Goal: Task Accomplishment & Management: Use online tool/utility

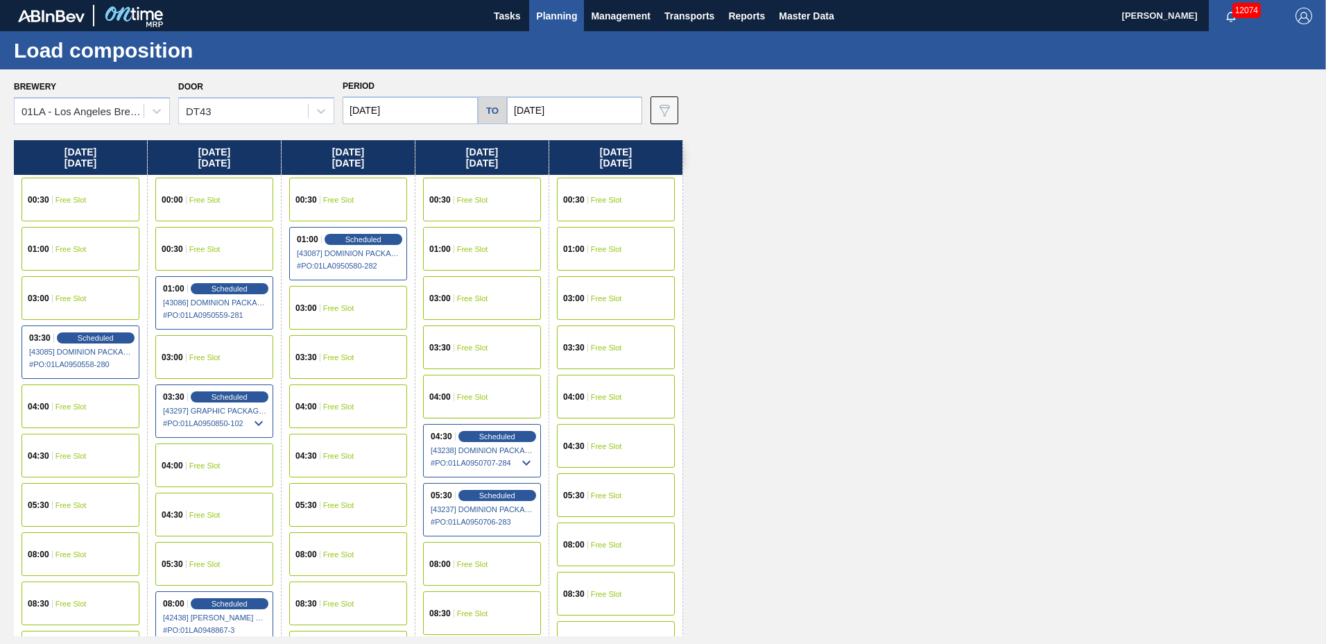
click at [567, 19] on span "Planning" at bounding box center [556, 16] width 41 height 17
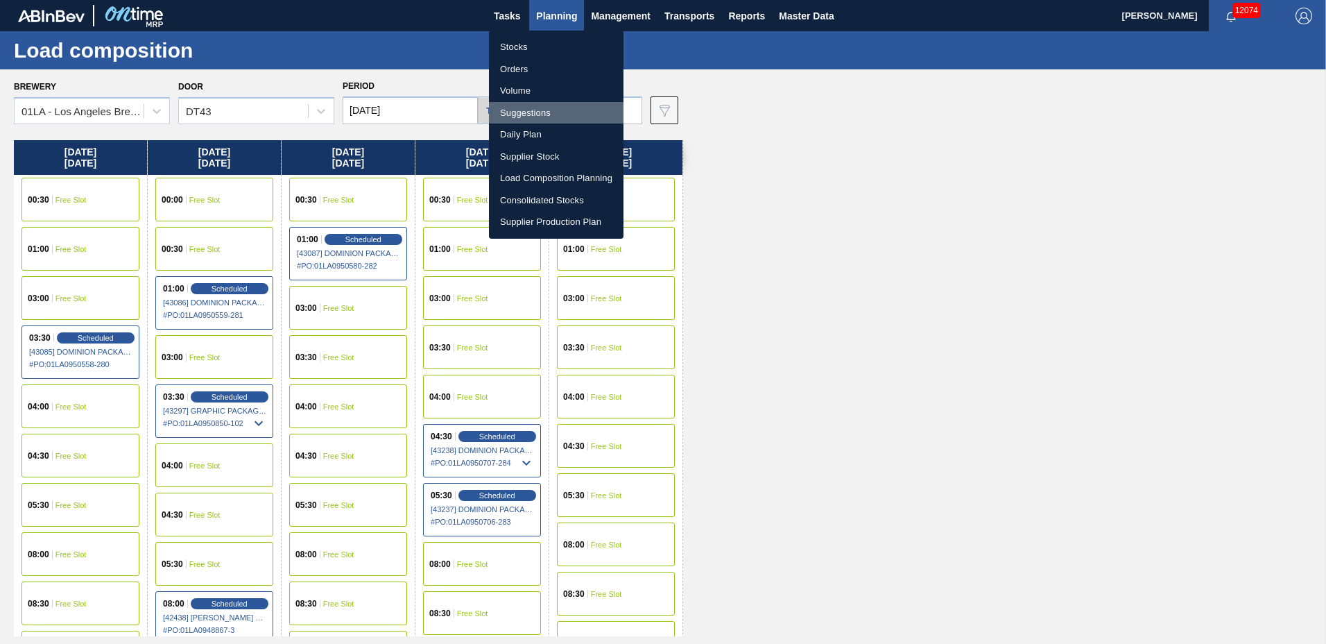
click at [533, 112] on li "Suggestions" at bounding box center [556, 113] width 135 height 22
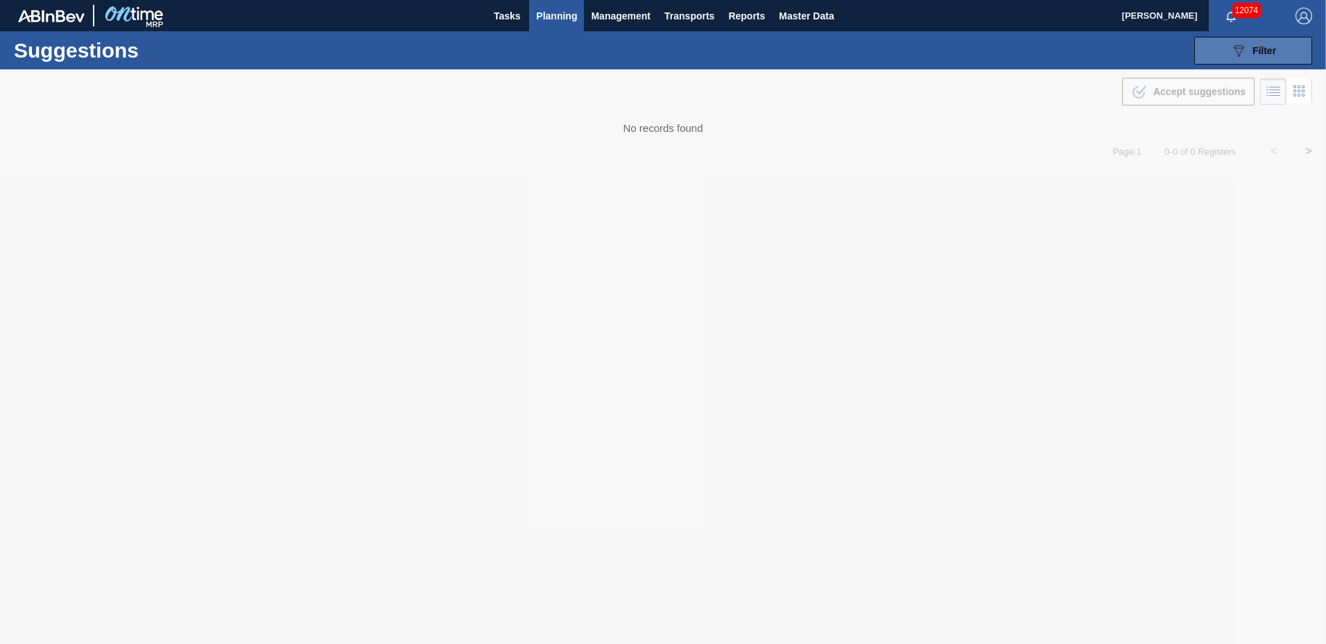
click at [1242, 55] on icon "089F7B8B-B2A5-4AFE-B5C0-19BA573D28AC" at bounding box center [1238, 50] width 17 height 17
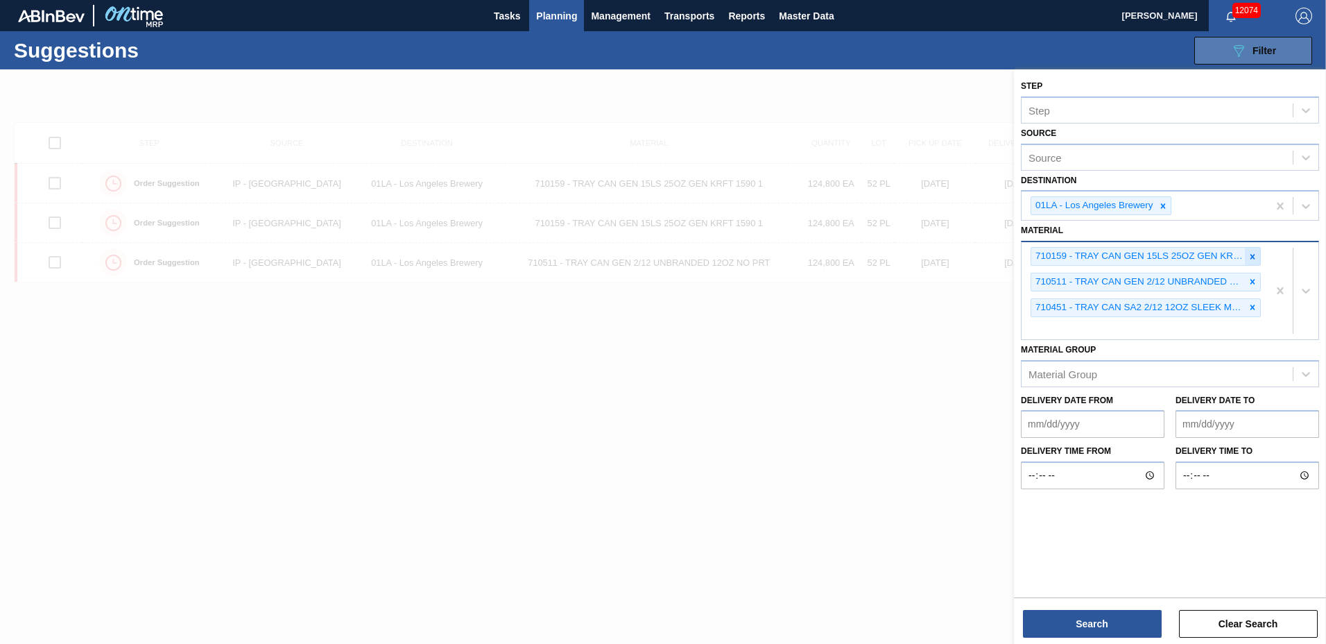
click at [1250, 255] on icon at bounding box center [1253, 257] width 10 height 10
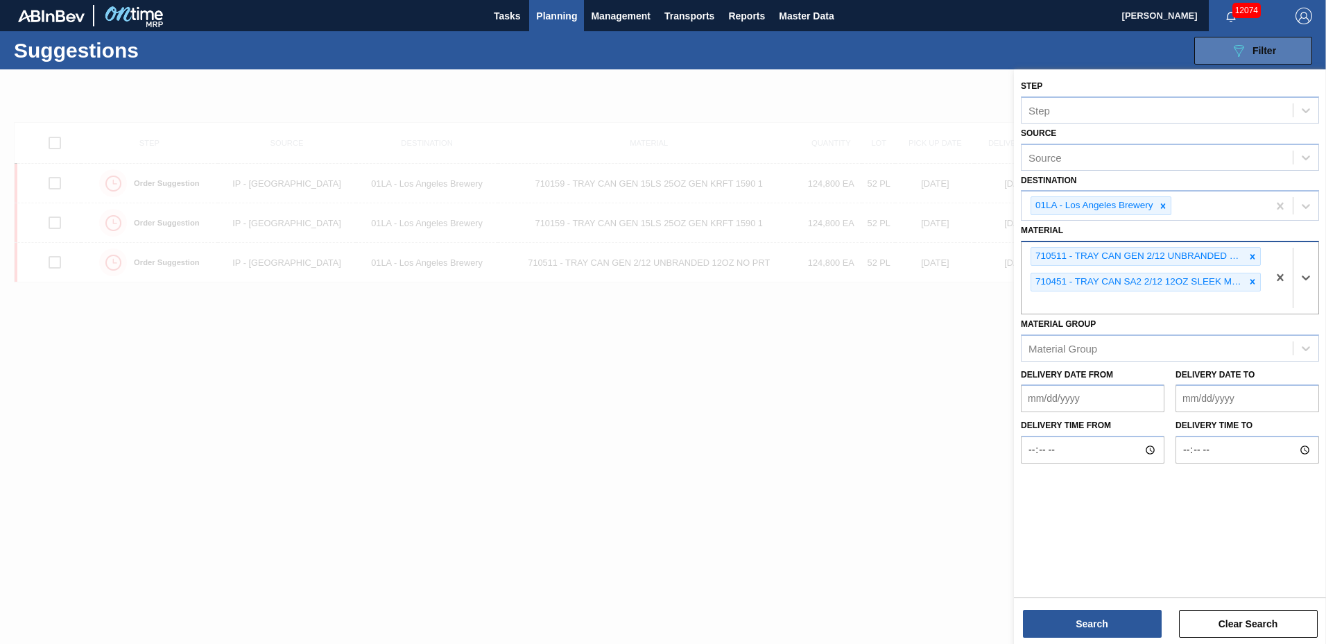
click at [1250, 255] on icon at bounding box center [1253, 257] width 10 height 10
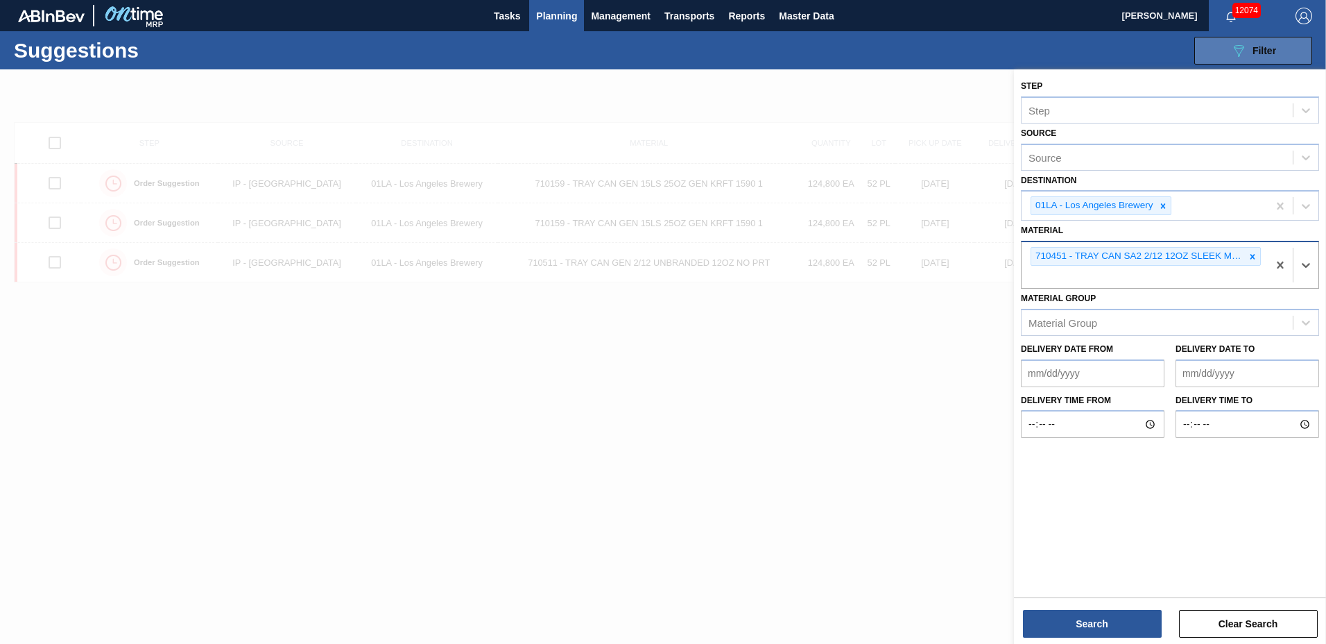
click at [1250, 255] on icon at bounding box center [1253, 257] width 10 height 10
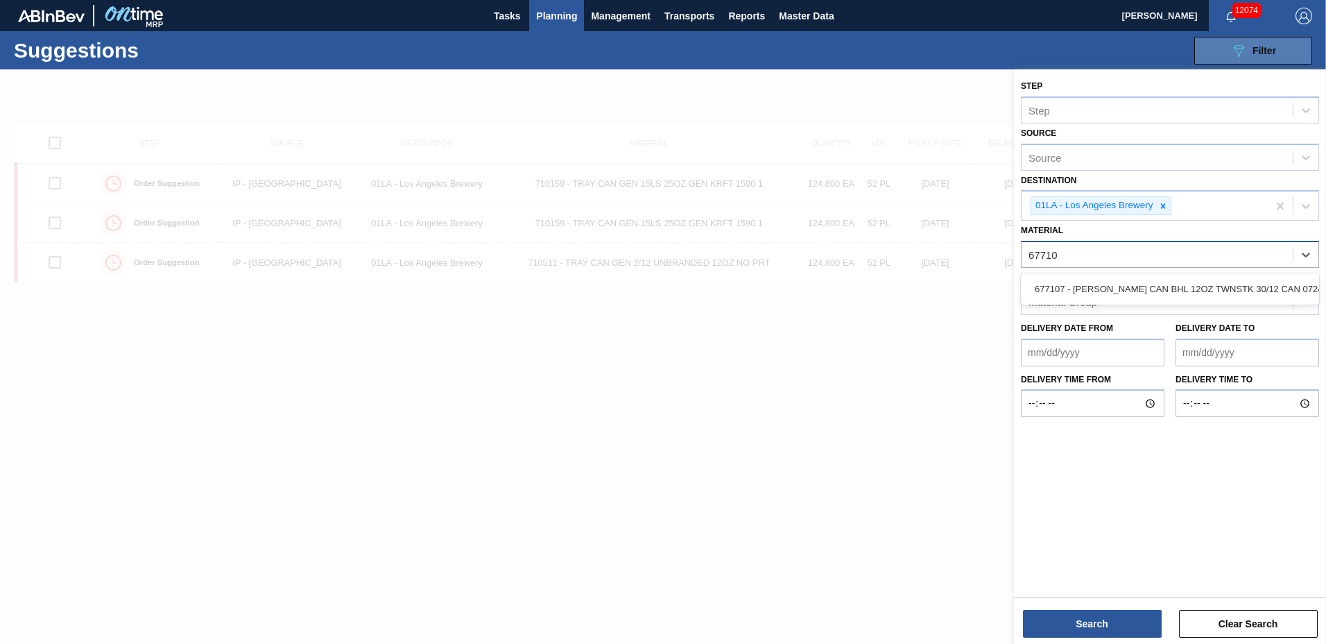
type input "677107"
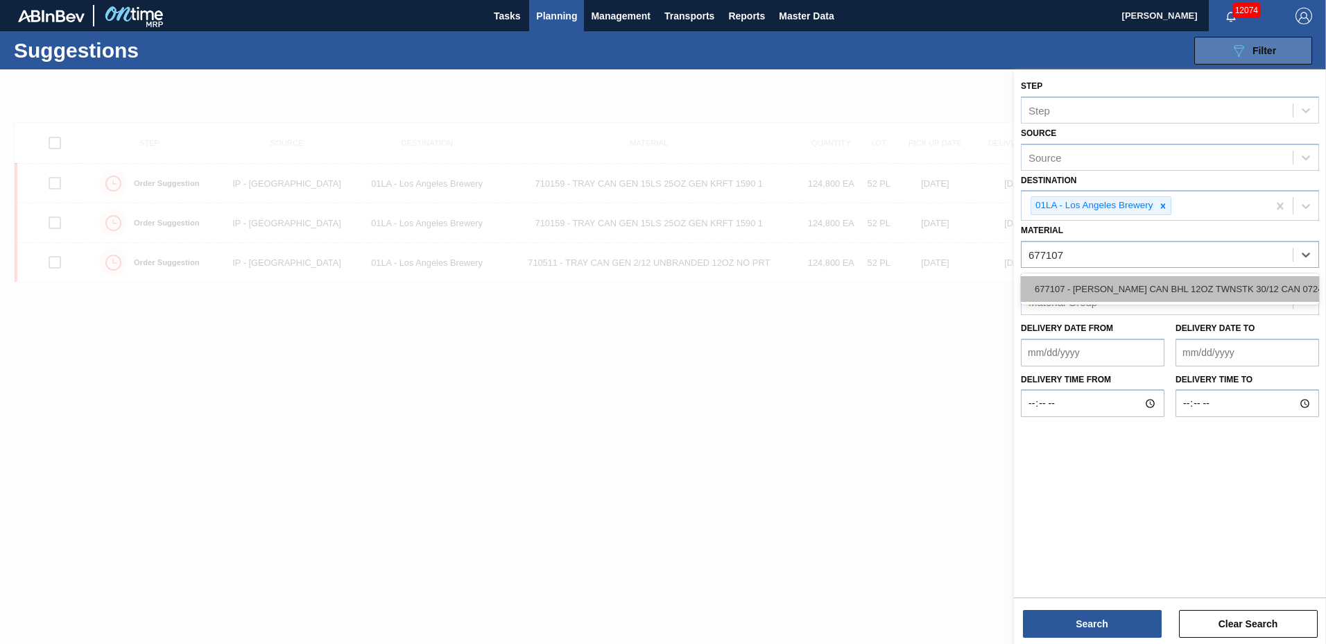
click at [1105, 293] on div "677107 - [PERSON_NAME] CAN BHL 12OZ TWNSTK 30/12 CAN 0724" at bounding box center [1170, 289] width 298 height 26
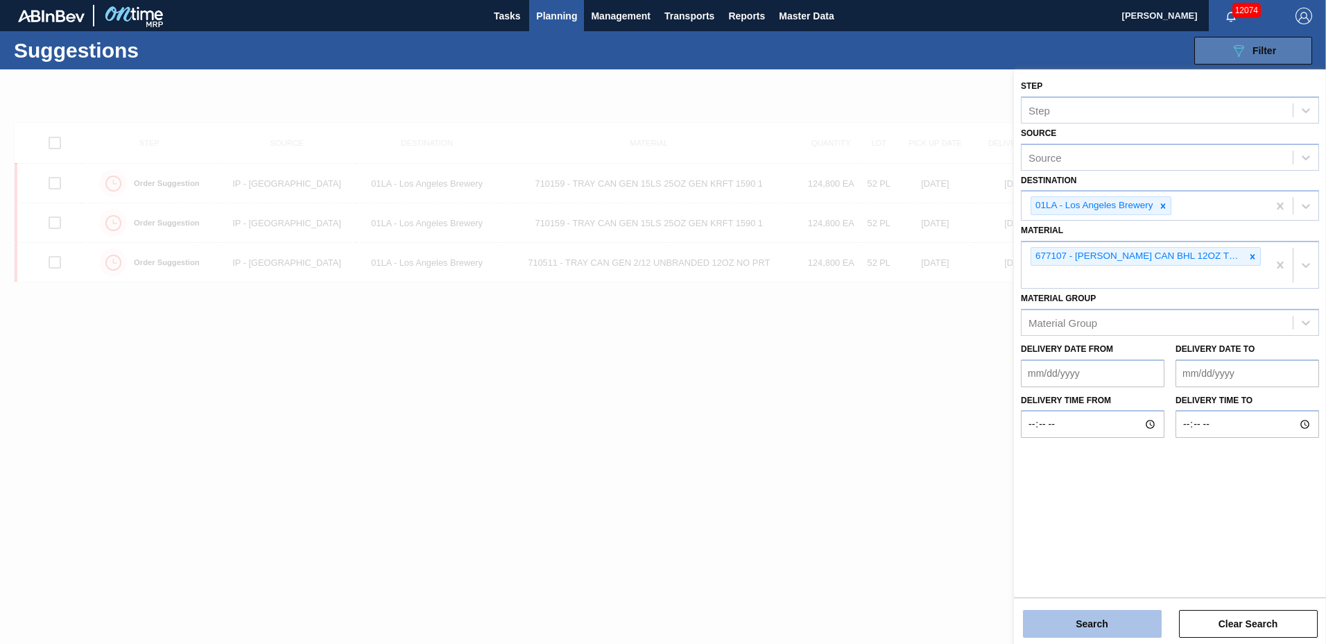
click at [1081, 612] on button "Search" at bounding box center [1092, 624] width 139 height 28
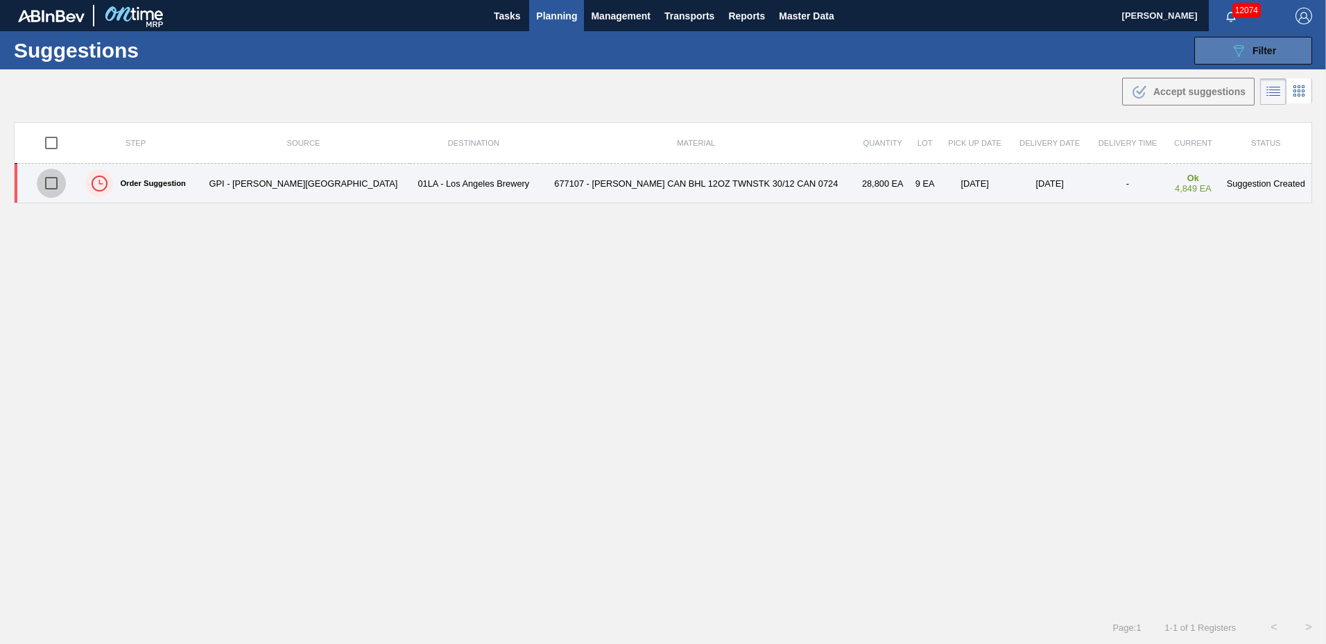
click at [60, 180] on input "checkbox" at bounding box center [51, 183] width 29 height 29
checkbox input "true"
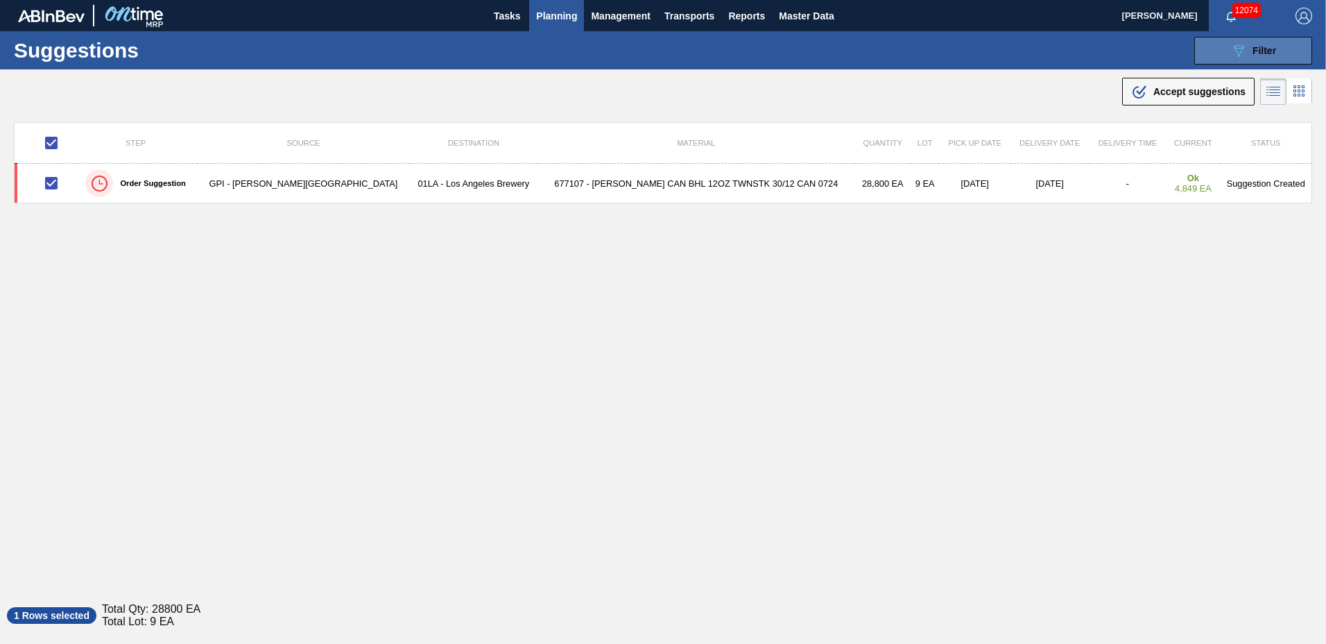
drag, startPoint x: 1158, startPoint y: 90, endPoint x: 956, endPoint y: 111, distance: 202.2
click at [1158, 89] on span "Accept suggestions" at bounding box center [1199, 91] width 92 height 11
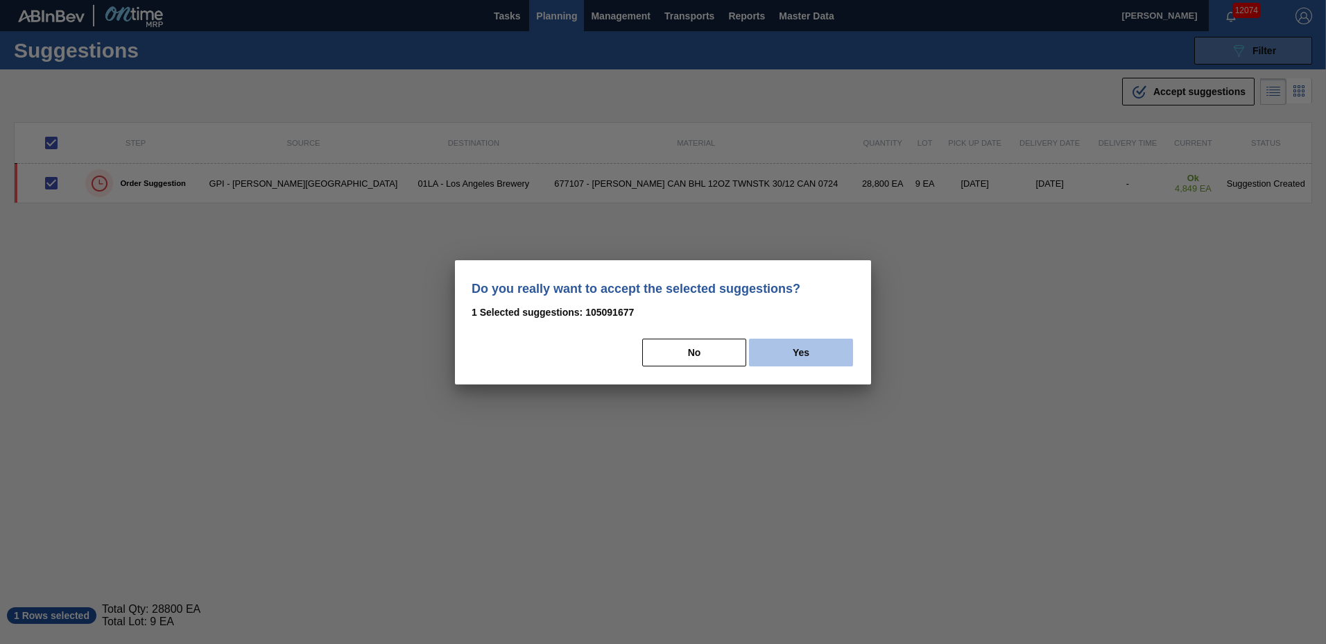
click at [809, 352] on button "Yes" at bounding box center [801, 352] width 104 height 28
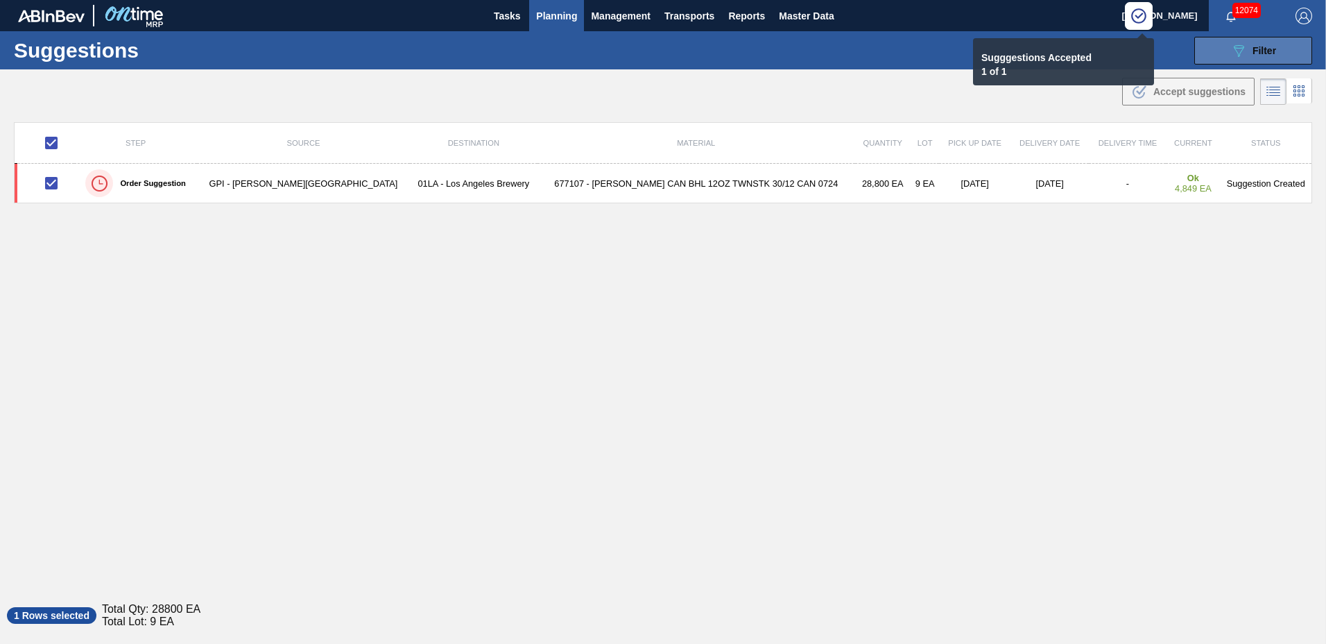
click at [546, 14] on span "Planning" at bounding box center [556, 16] width 41 height 17
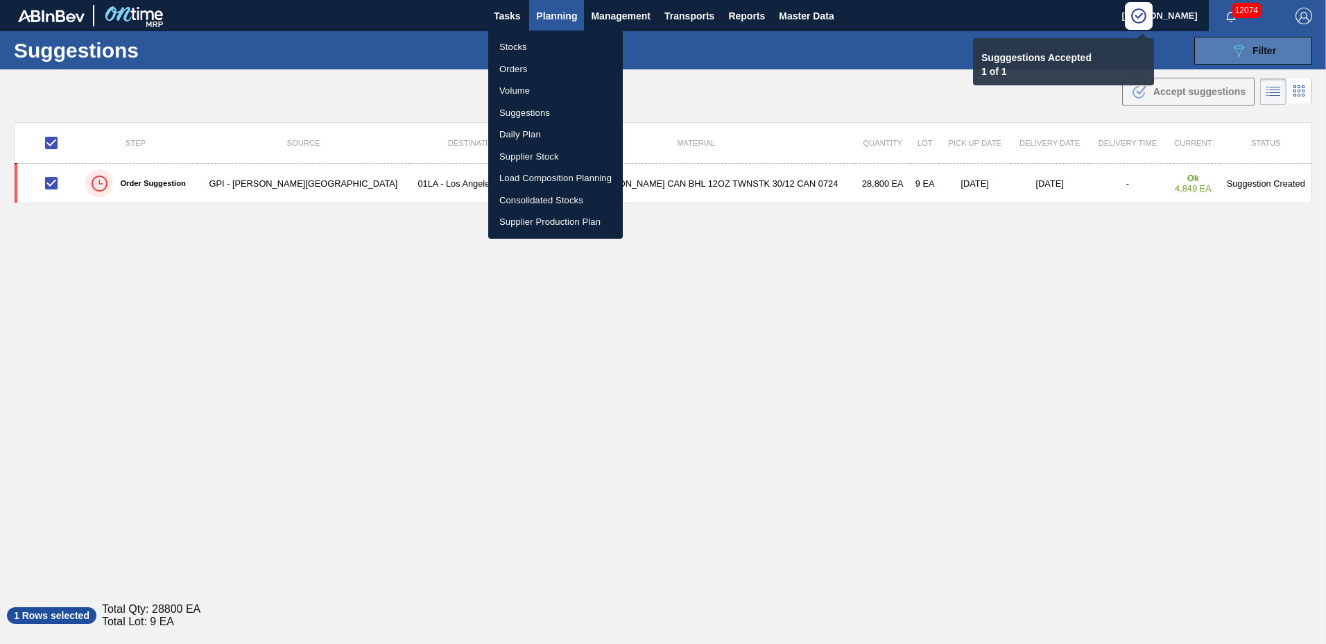
click at [549, 177] on li "Load Composition Planning" at bounding box center [555, 178] width 135 height 22
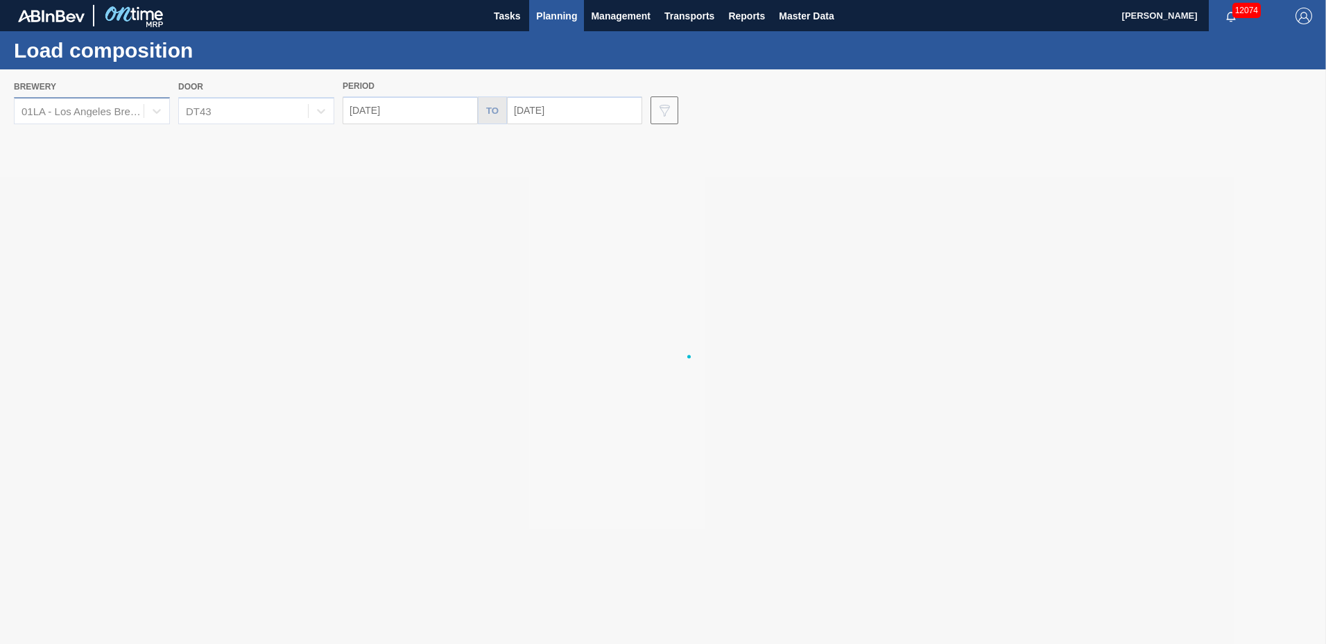
click at [114, 116] on div at bounding box center [663, 356] width 1326 height 574
click at [223, 117] on div "DT43" at bounding box center [243, 111] width 129 height 20
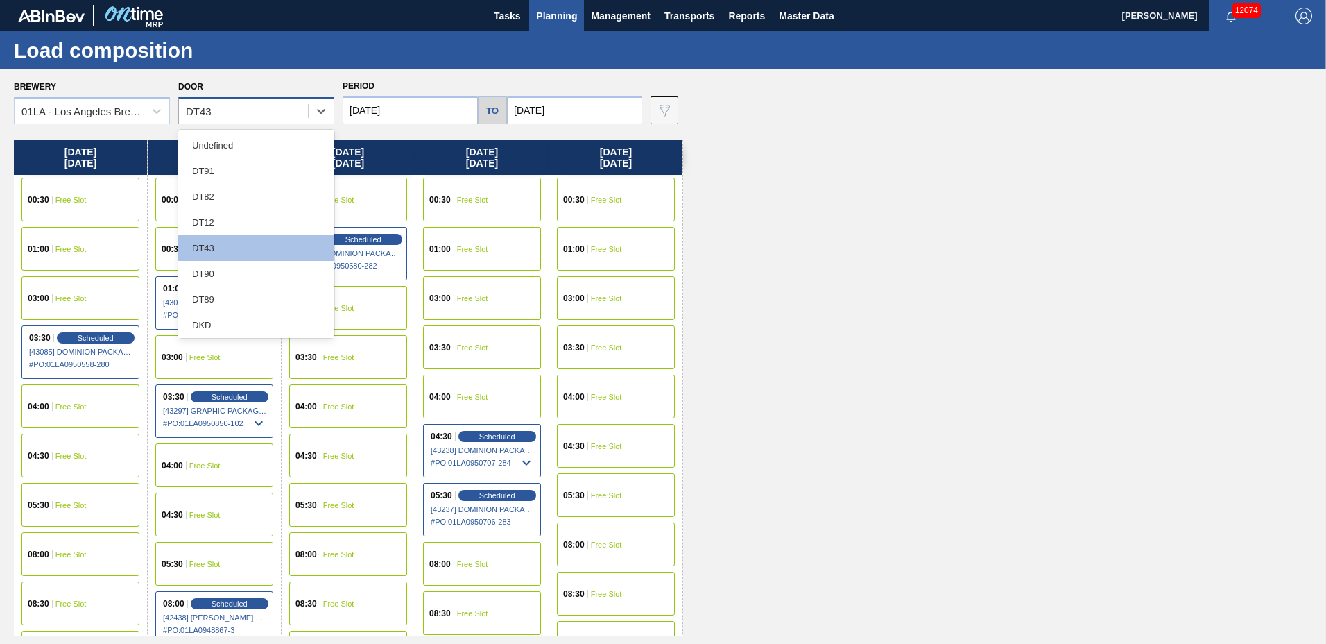
click at [223, 116] on div "DT43" at bounding box center [243, 111] width 129 height 20
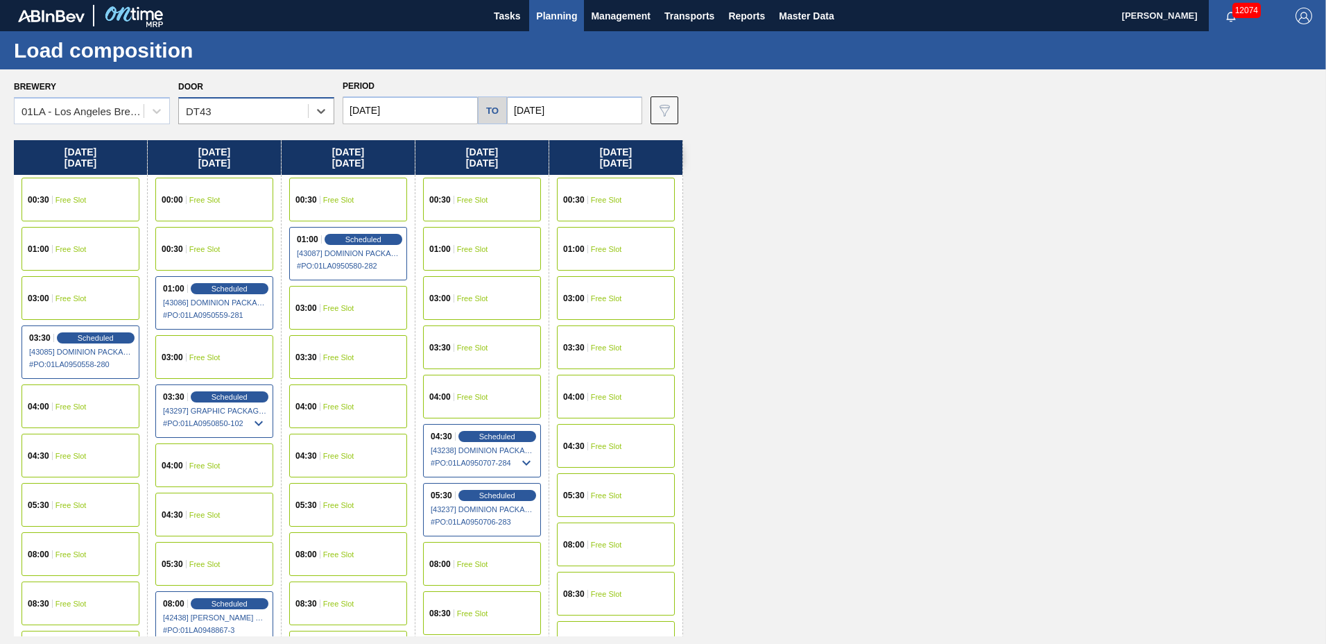
click at [230, 119] on div "DT43" at bounding box center [243, 111] width 129 height 20
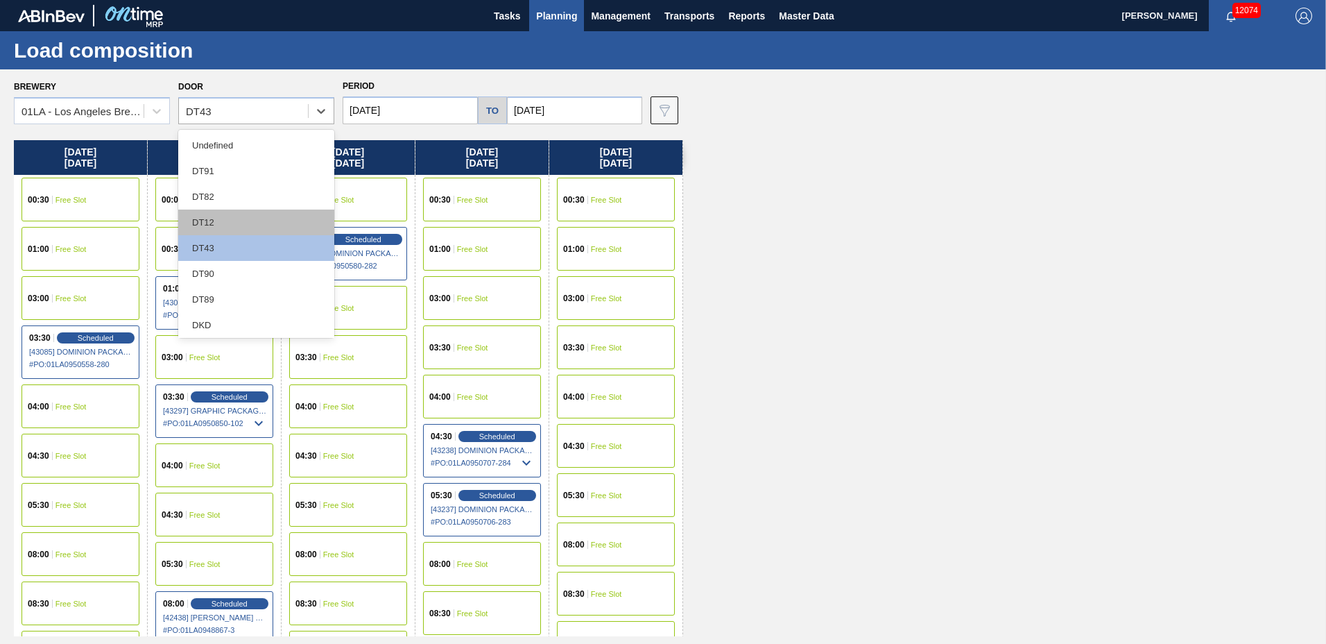
click at [249, 227] on div "DT12" at bounding box center [256, 222] width 156 height 26
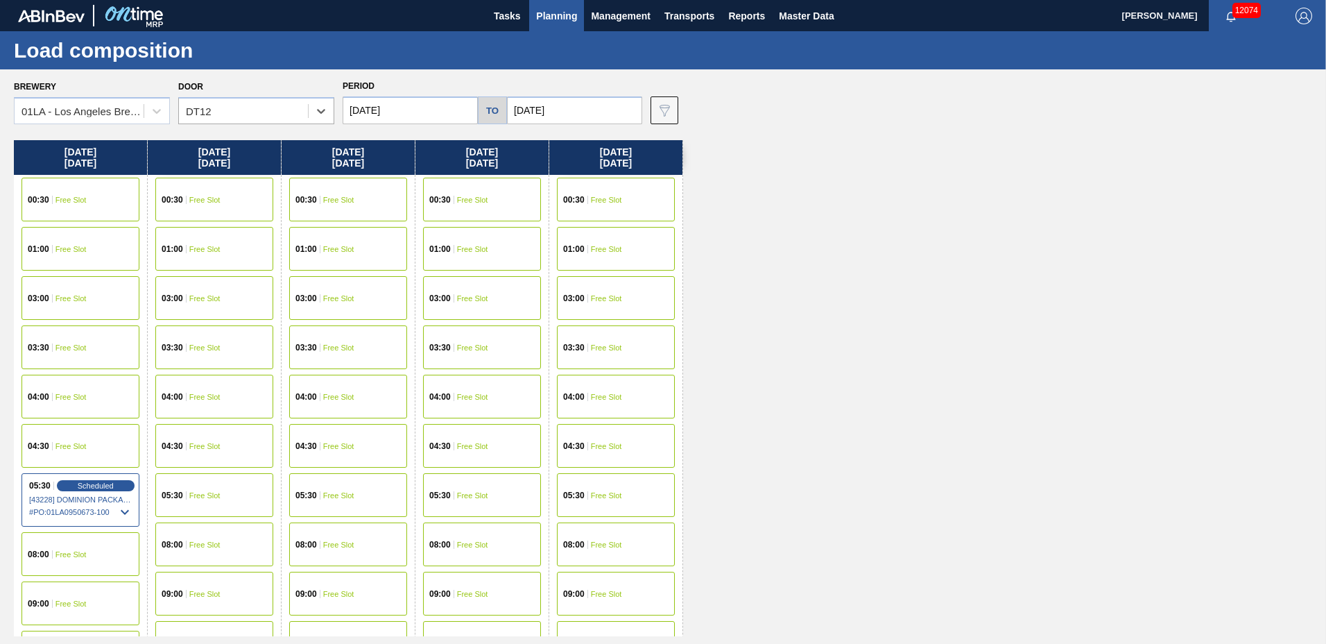
click at [203, 345] on span "Free Slot" at bounding box center [204, 347] width 31 height 8
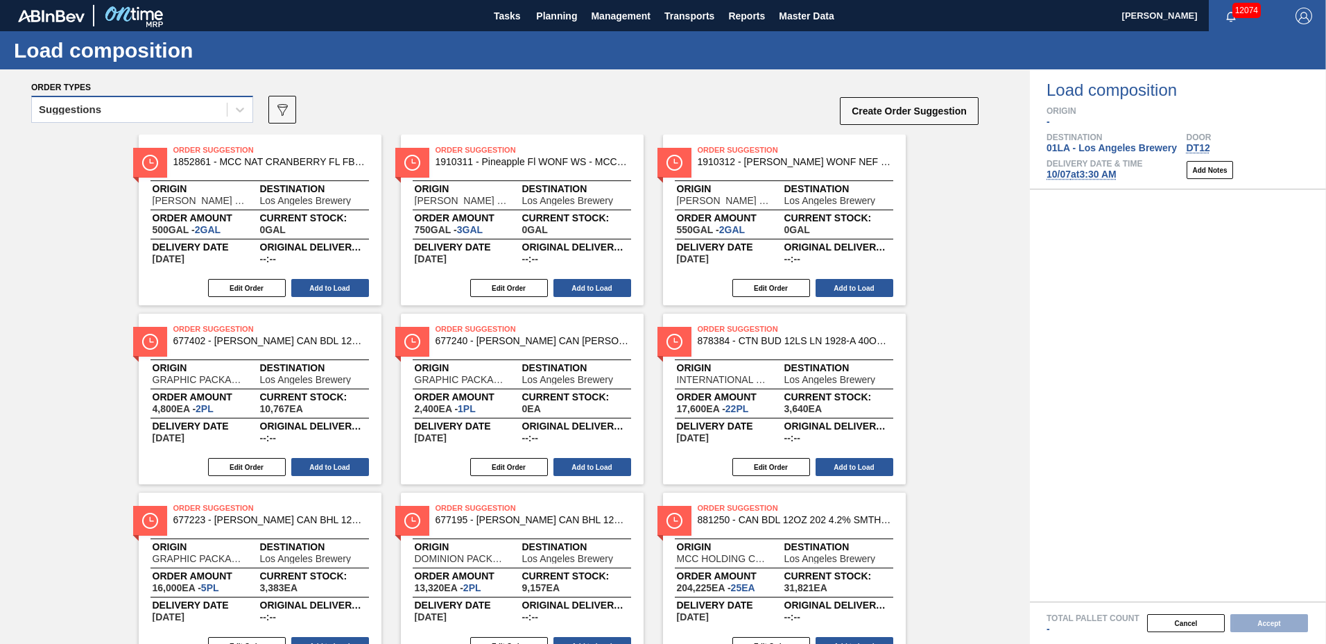
click at [173, 101] on div "Suggestions" at bounding box center [129, 110] width 195 height 20
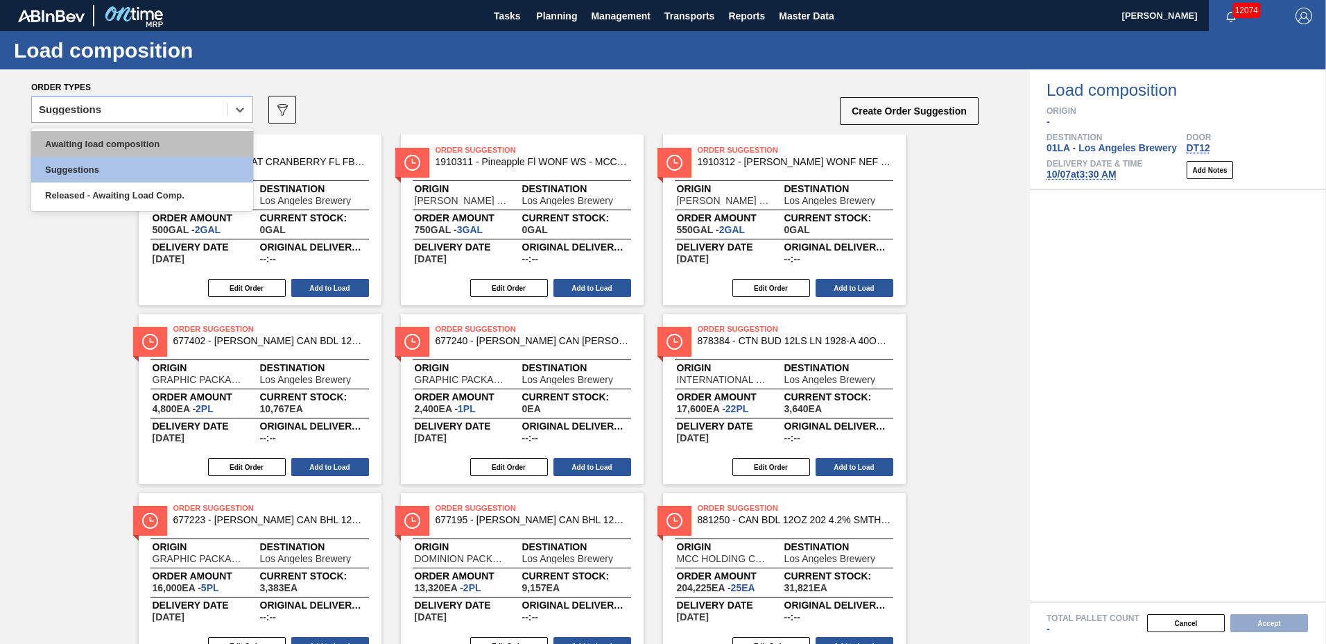
click at [154, 139] on div "Awaiting load composition" at bounding box center [142, 144] width 222 height 26
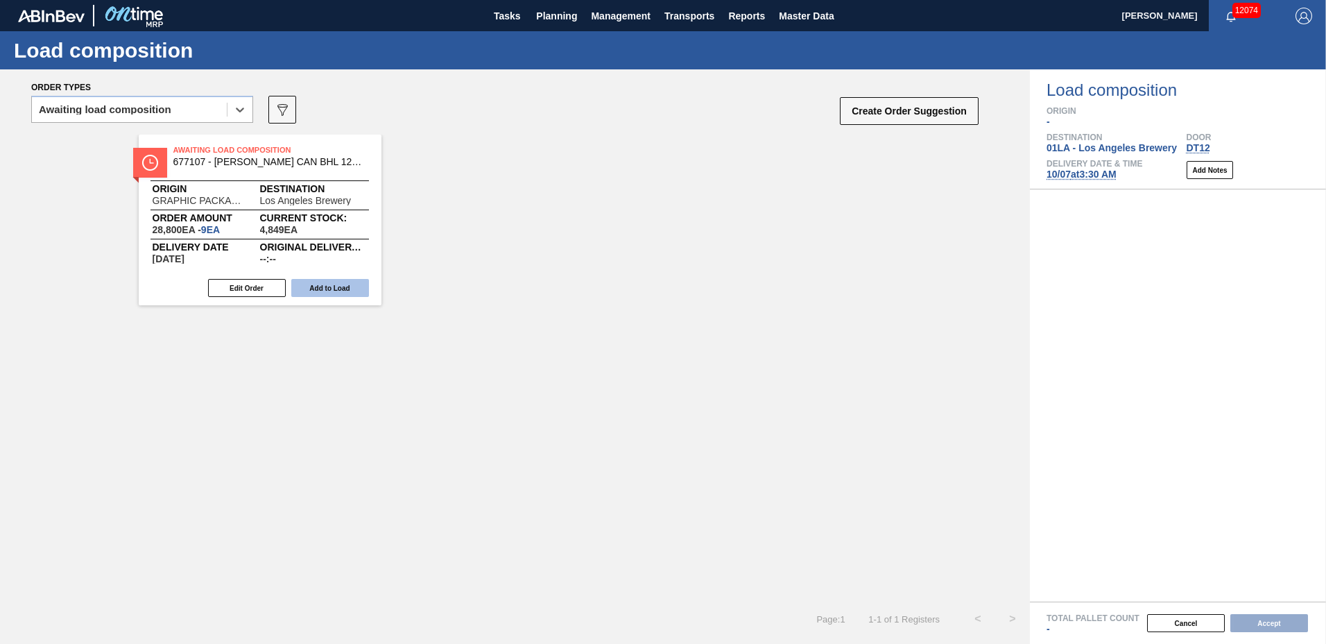
click at [334, 279] on button "Add to Load" at bounding box center [330, 288] width 78 height 18
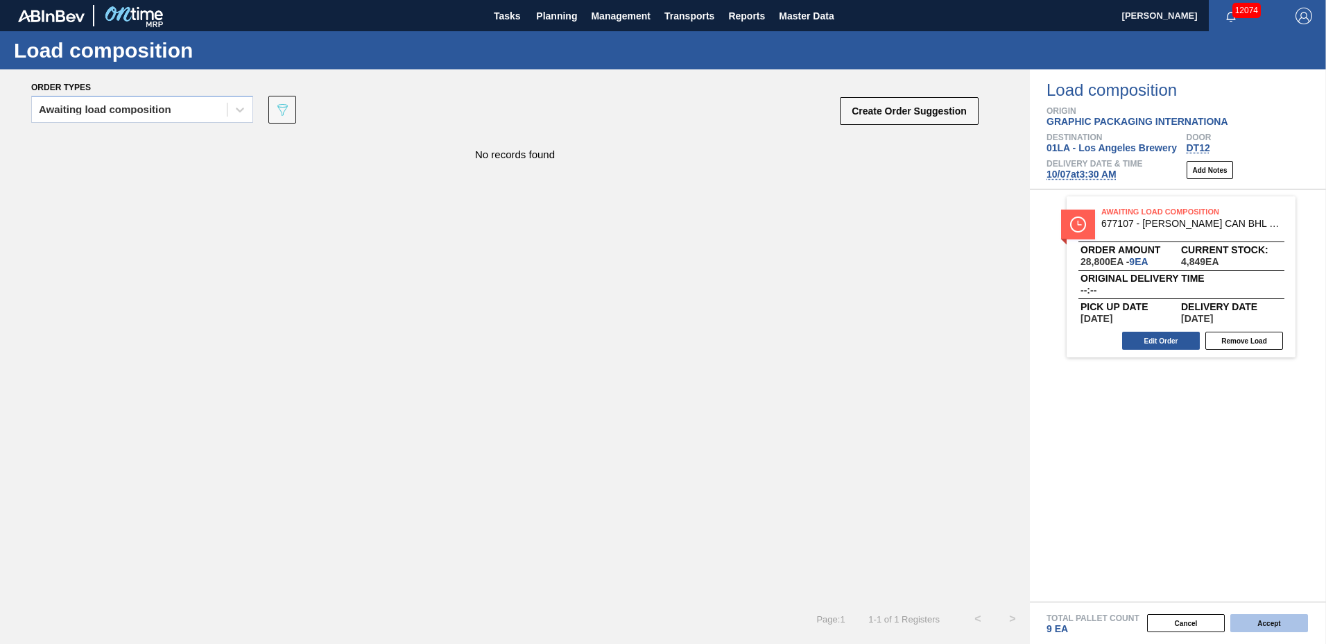
click at [1259, 623] on button "Accept" at bounding box center [1269, 623] width 78 height 18
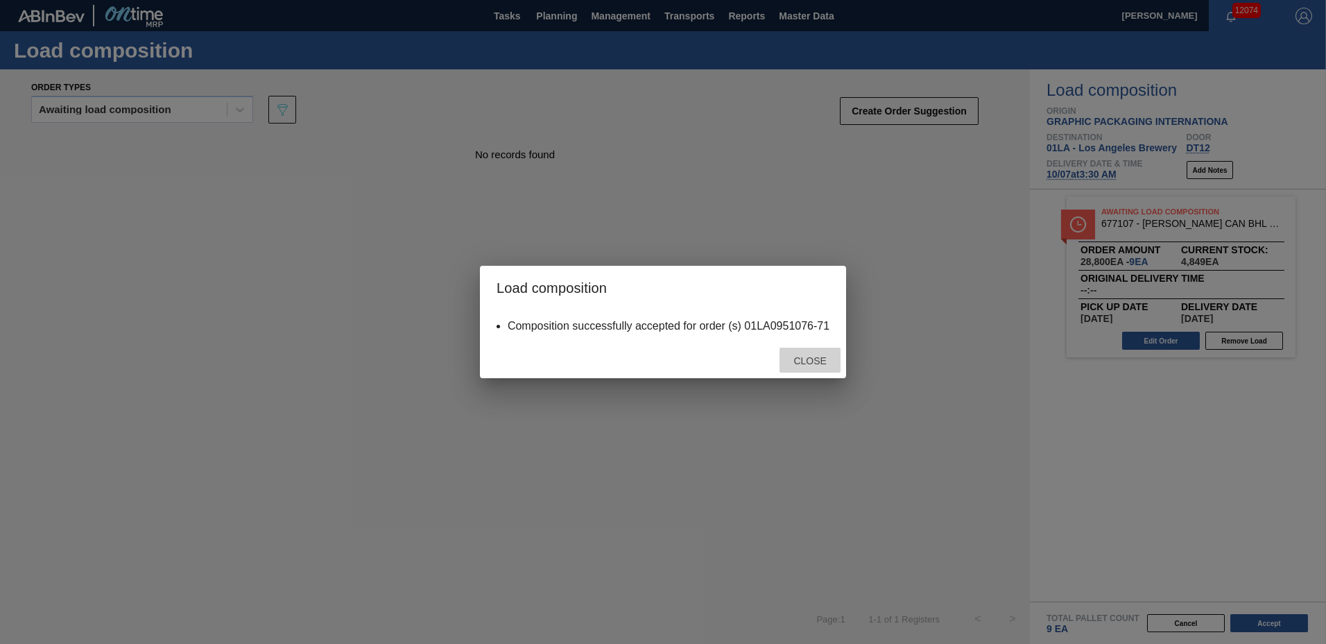
click at [827, 359] on span "Close" at bounding box center [809, 360] width 55 height 11
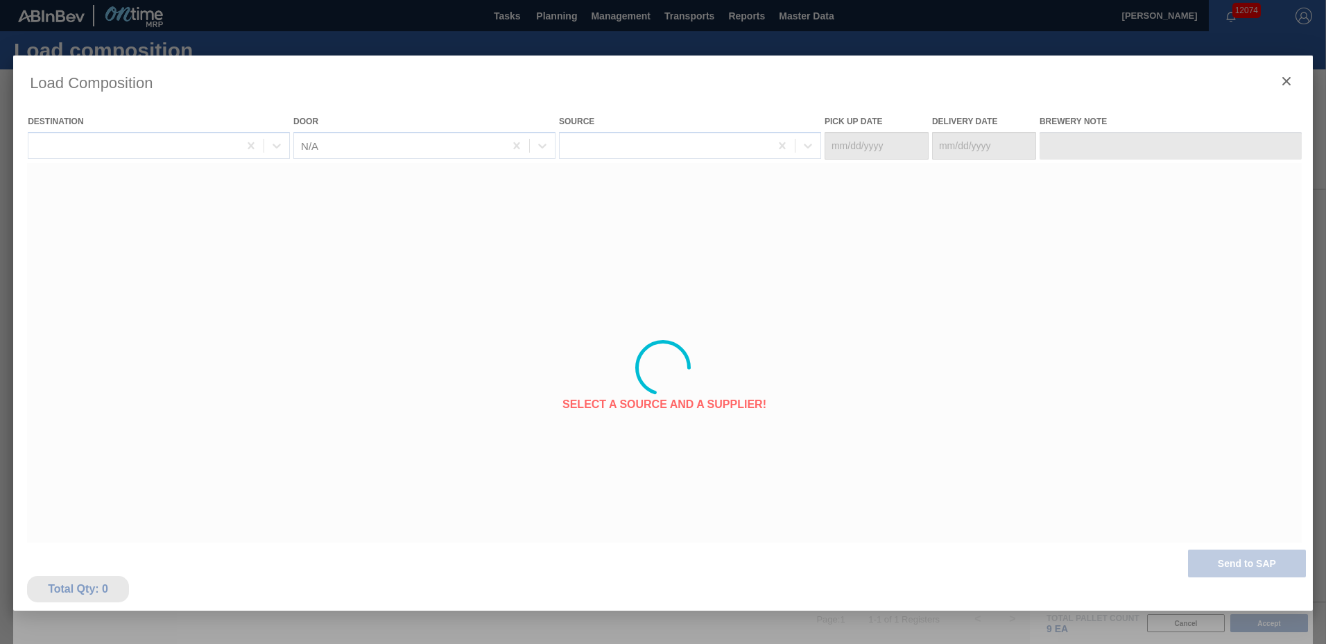
type Date "[DATE]"
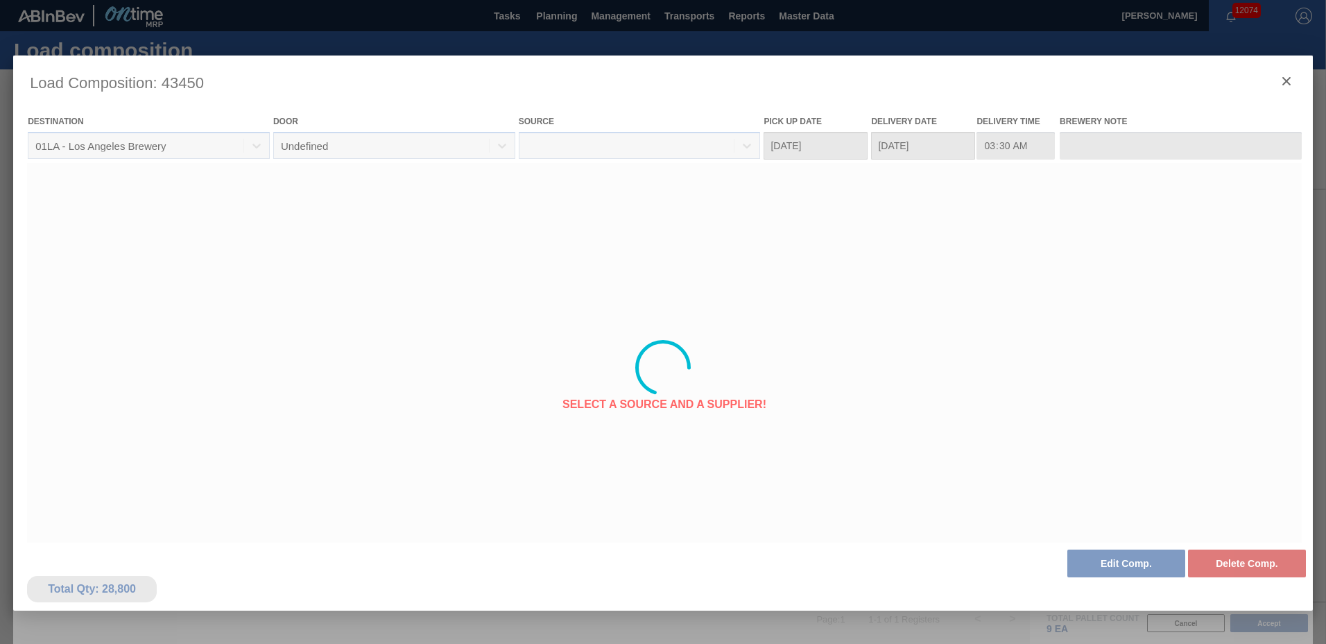
click at [1121, 564] on div at bounding box center [663, 367] width 1300 height 624
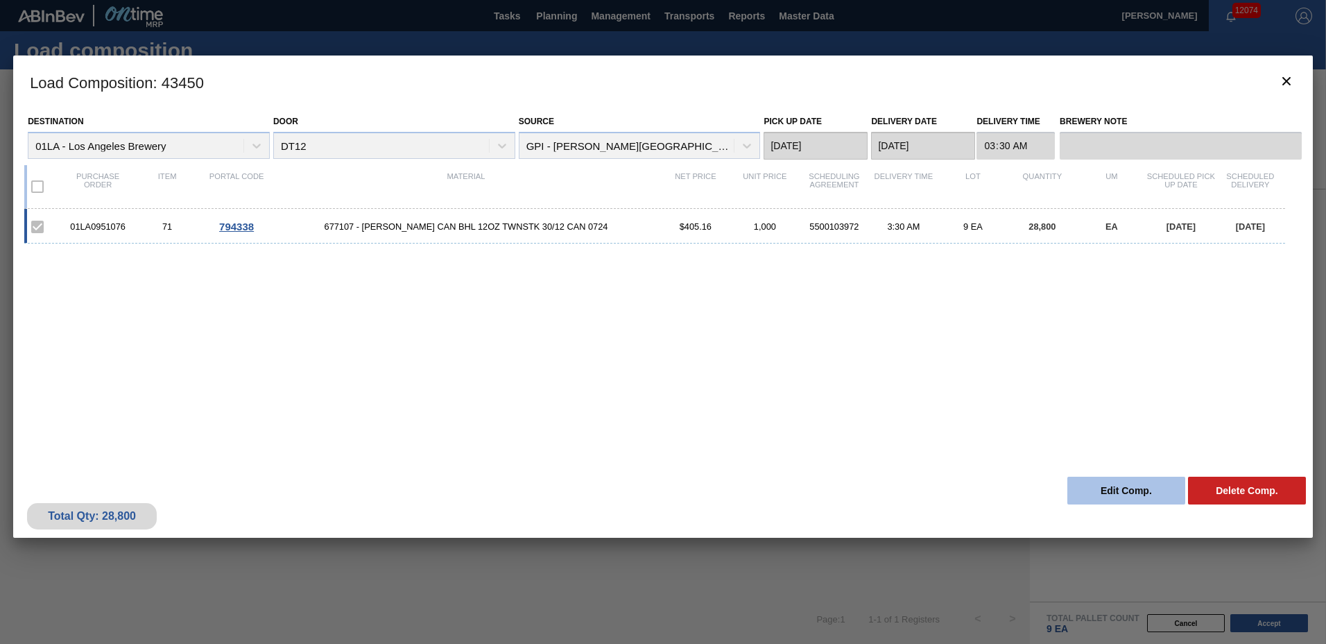
click at [1135, 493] on button "Edit Comp." at bounding box center [1126, 490] width 118 height 28
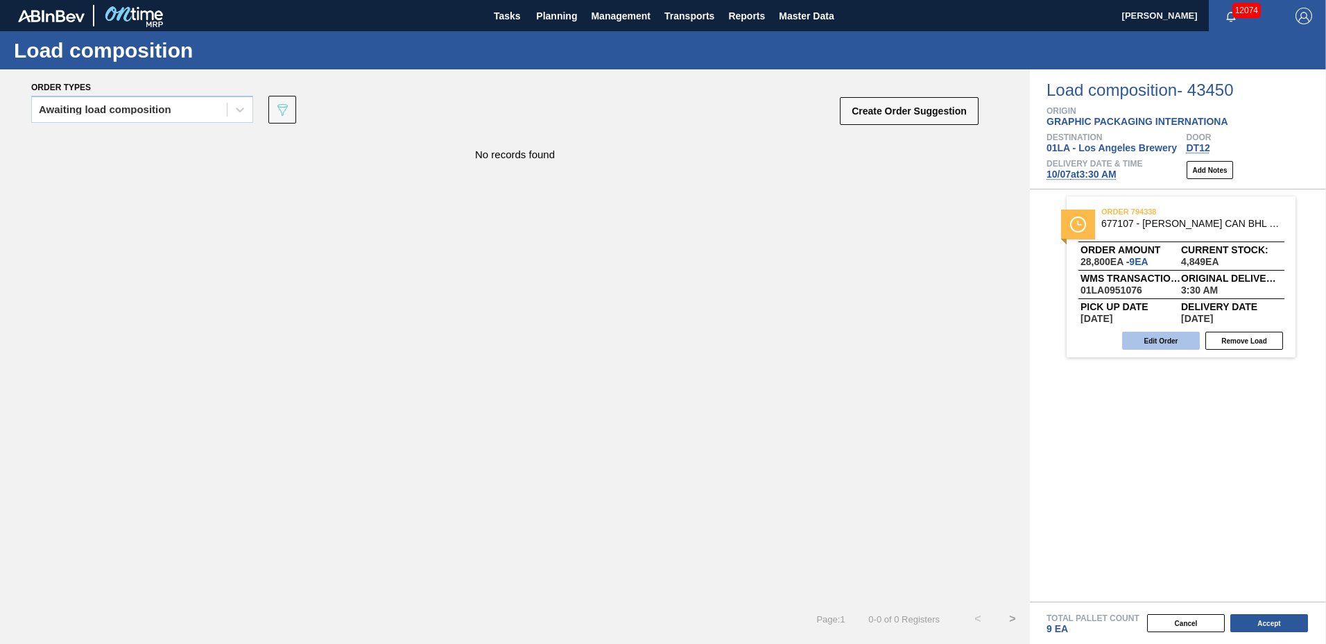
click at [1171, 343] on button "Edit Order" at bounding box center [1161, 341] width 78 height 18
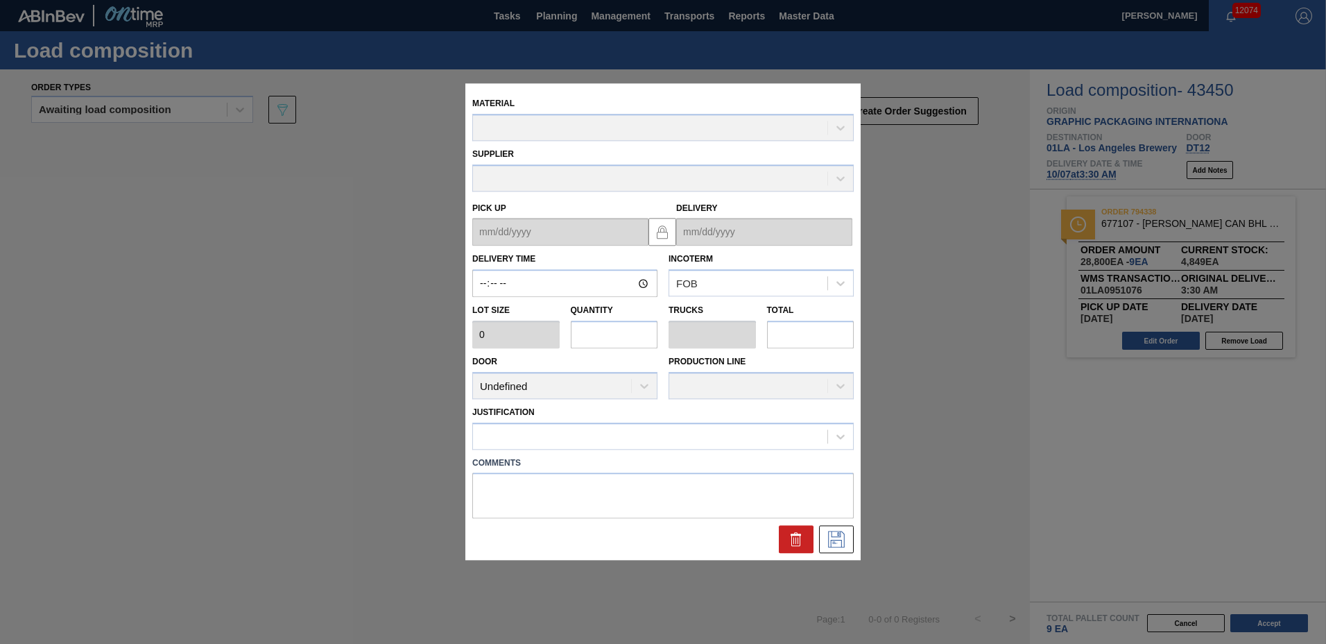
type input "03:30:00"
type input "3,200"
type input "9"
type input "0.346"
type input "28,800"
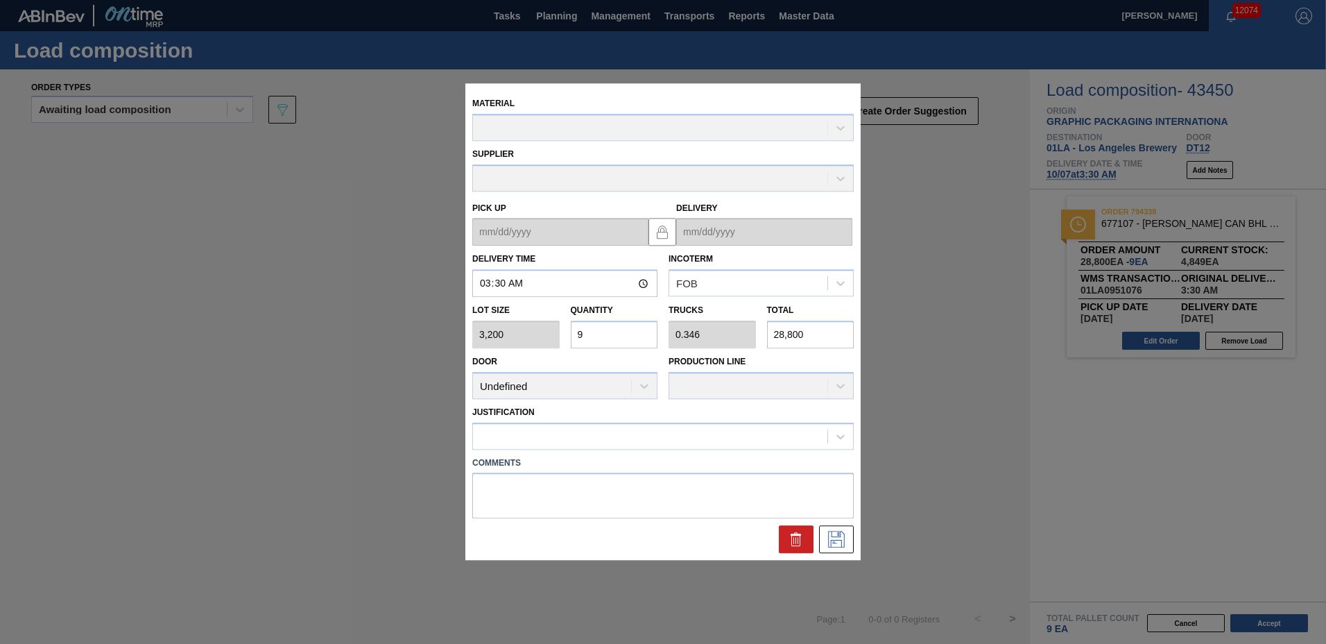
type up "[DATE]"
type input "[DATE]"
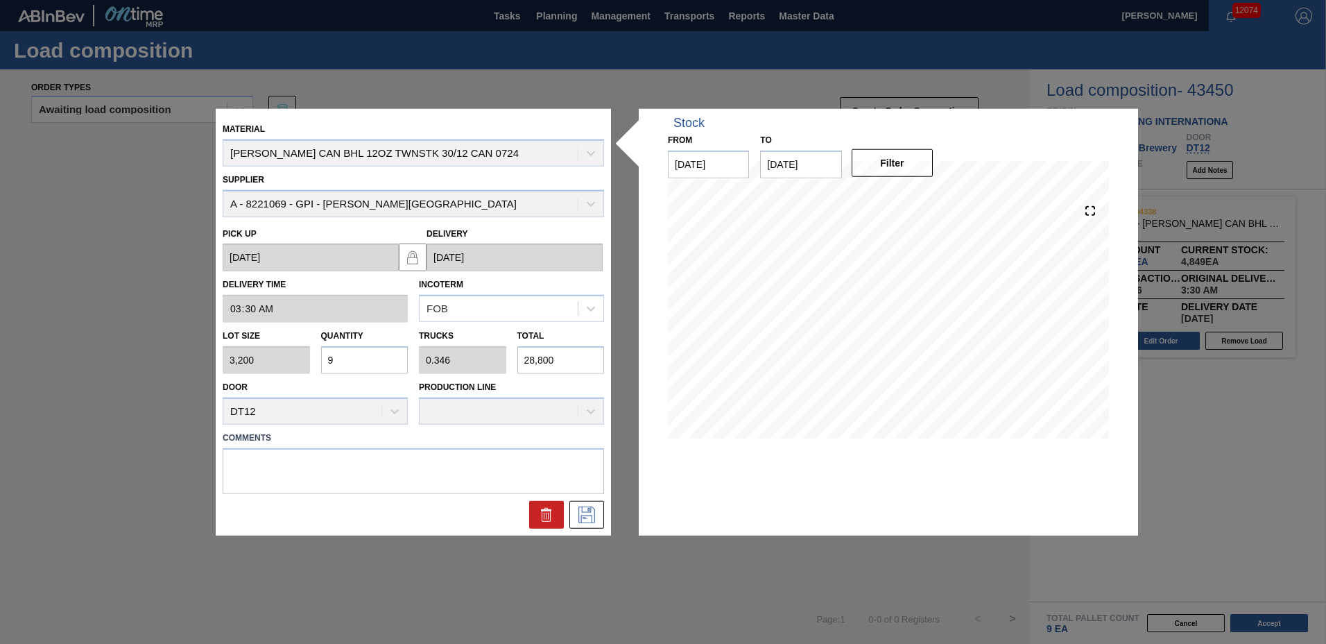
click at [349, 352] on input "9" at bounding box center [364, 360] width 87 height 28
type input "0"
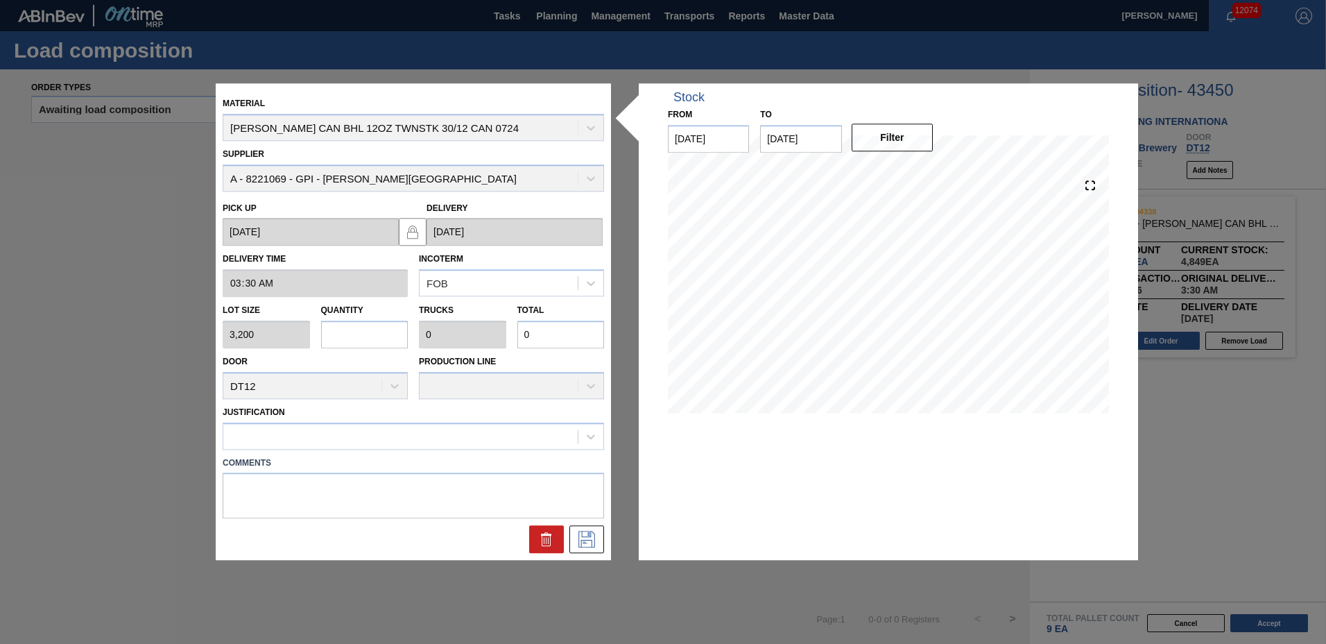
type input "4"
type input "0.154"
type input "12,800"
type input "4"
click at [329, 437] on div at bounding box center [400, 436] width 354 height 20
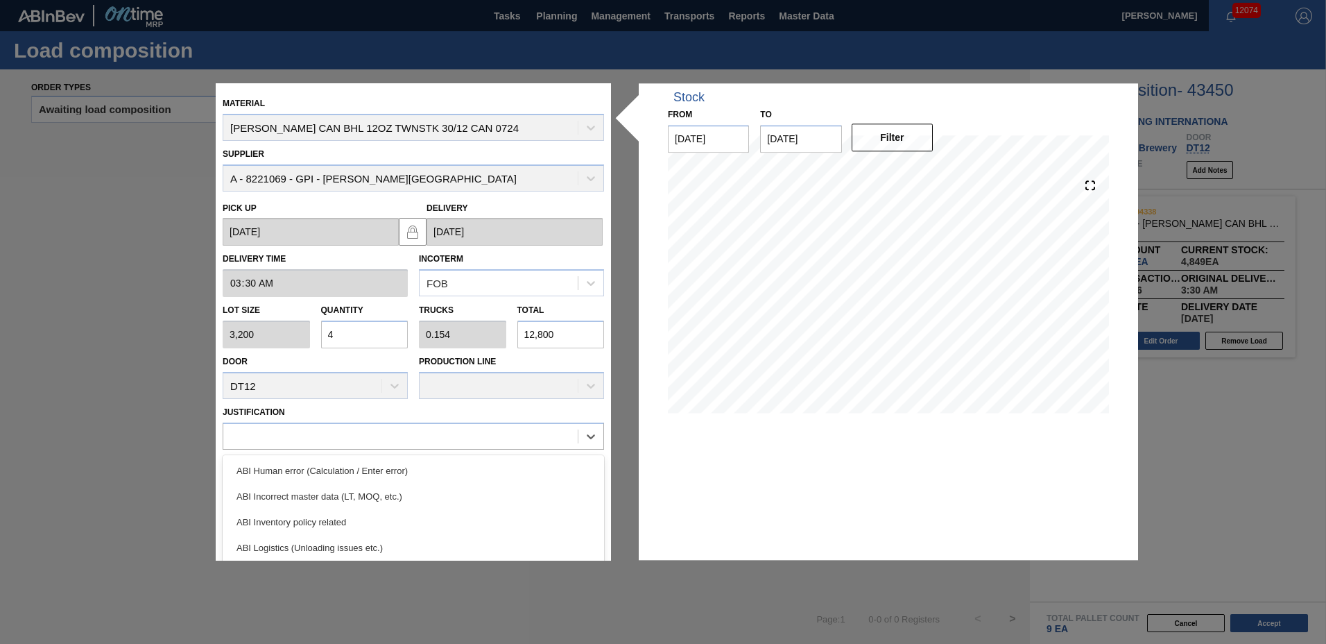
drag, startPoint x: 315, startPoint y: 517, endPoint x: 361, endPoint y: 514, distance: 46.6
click at [316, 515] on div "ABI Inventory policy related" at bounding box center [413, 522] width 381 height 26
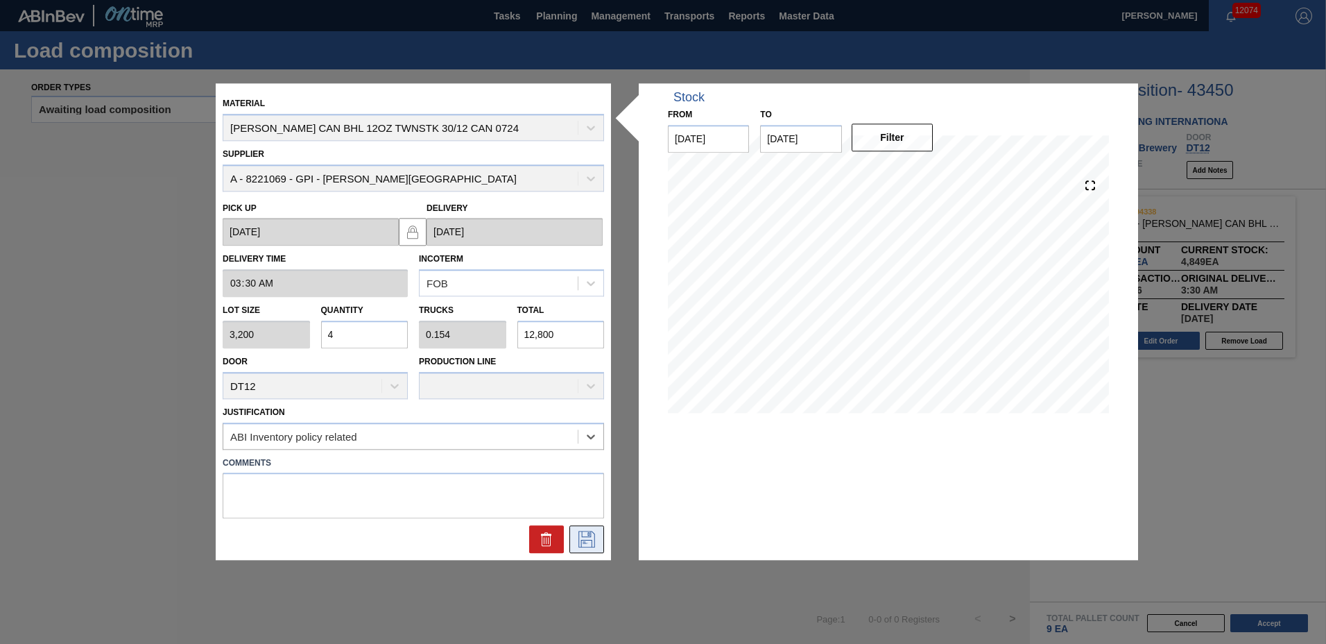
click at [591, 540] on icon at bounding box center [587, 539] width 22 height 17
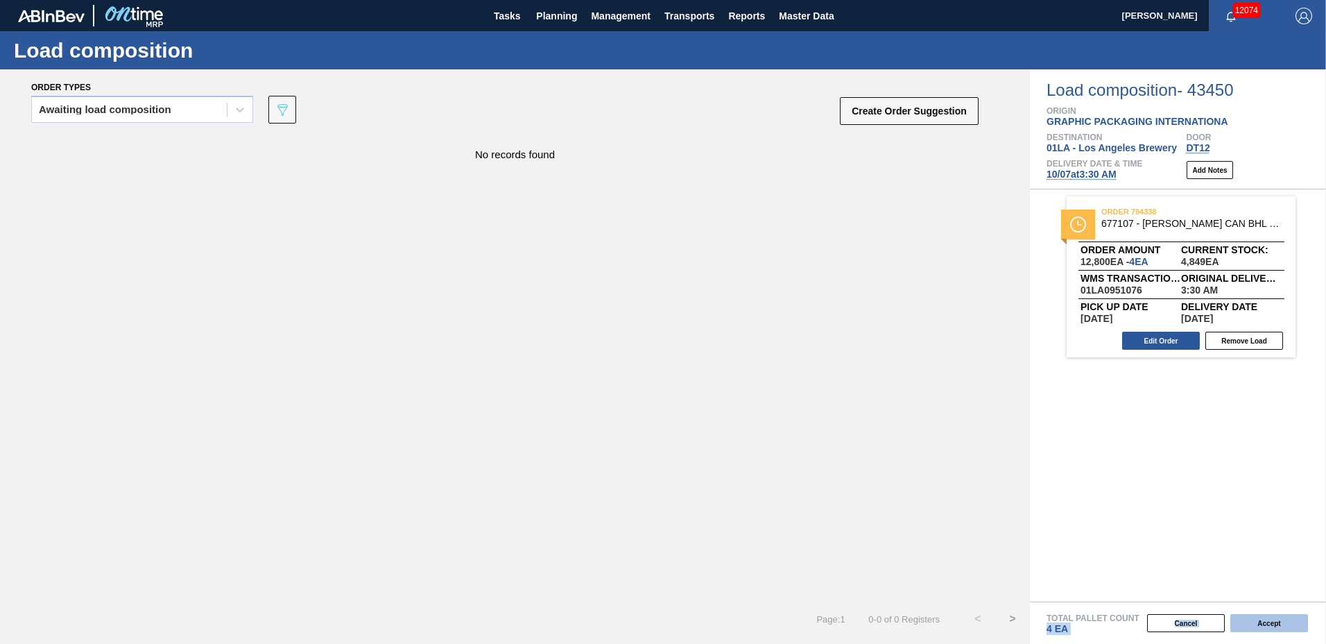
click at [1257, 618] on div "Total Pallet Count 4 EA Cancel Accept" at bounding box center [1178, 622] width 296 height 42
drag, startPoint x: 1257, startPoint y: 618, endPoint x: 1255, endPoint y: 626, distance: 8.6
click at [1255, 626] on button "Accept" at bounding box center [1269, 623] width 78 height 18
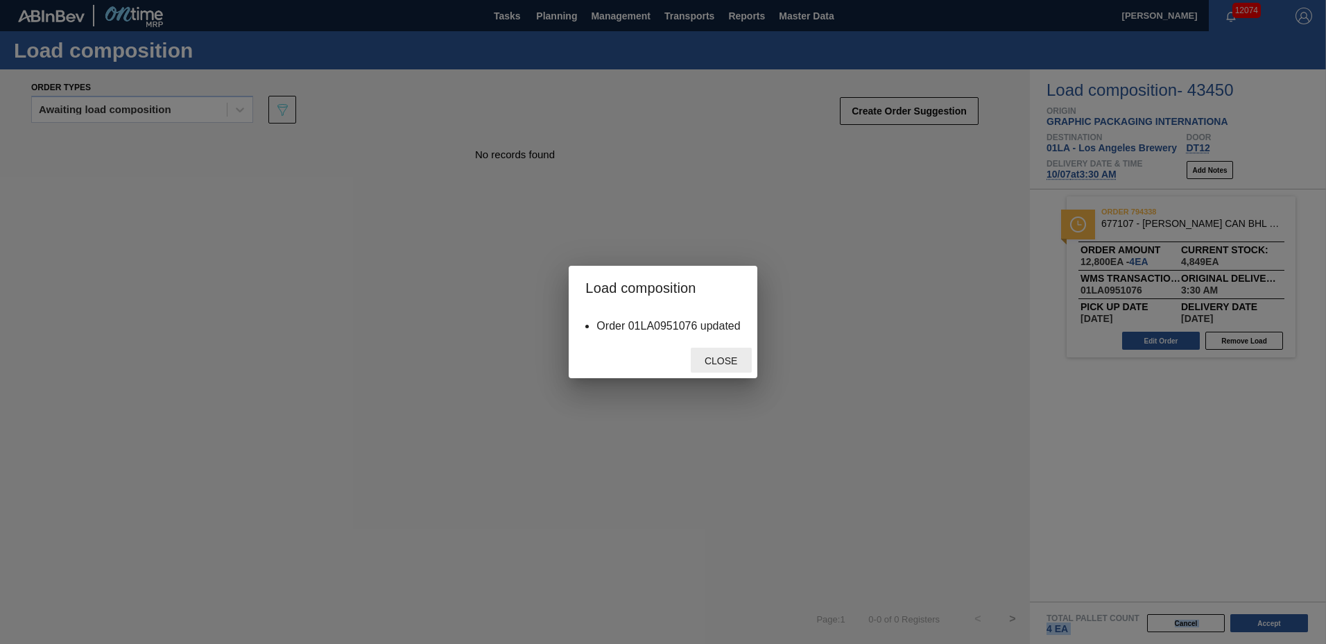
click at [719, 359] on span "Close" at bounding box center [721, 360] width 55 height 11
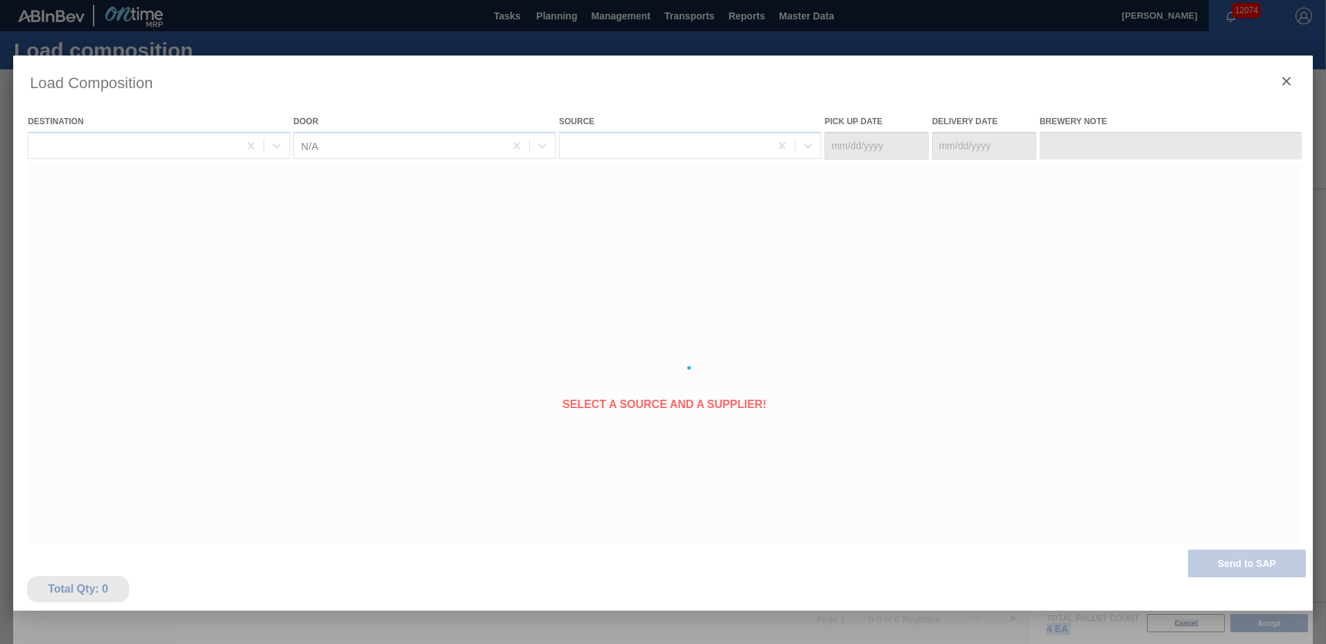
type Date "[DATE]"
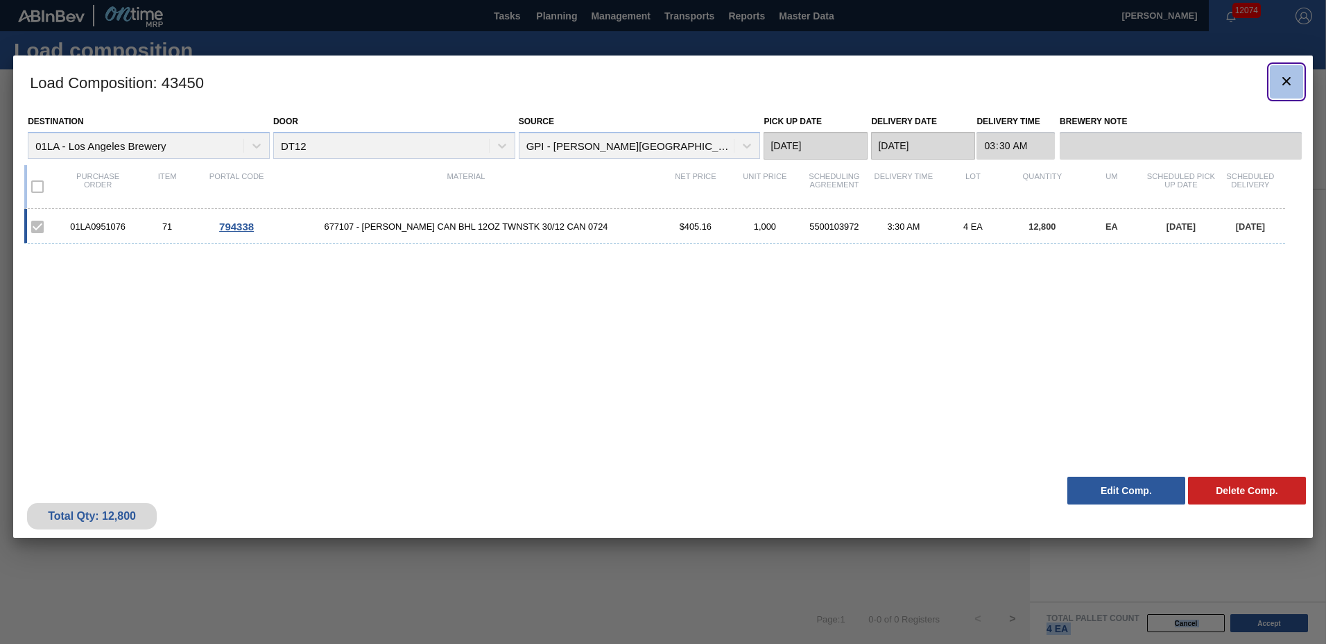
click at [1288, 78] on icon "botão de ícone" at bounding box center [1286, 81] width 8 height 8
